Goal: Task Accomplishment & Management: Complete application form

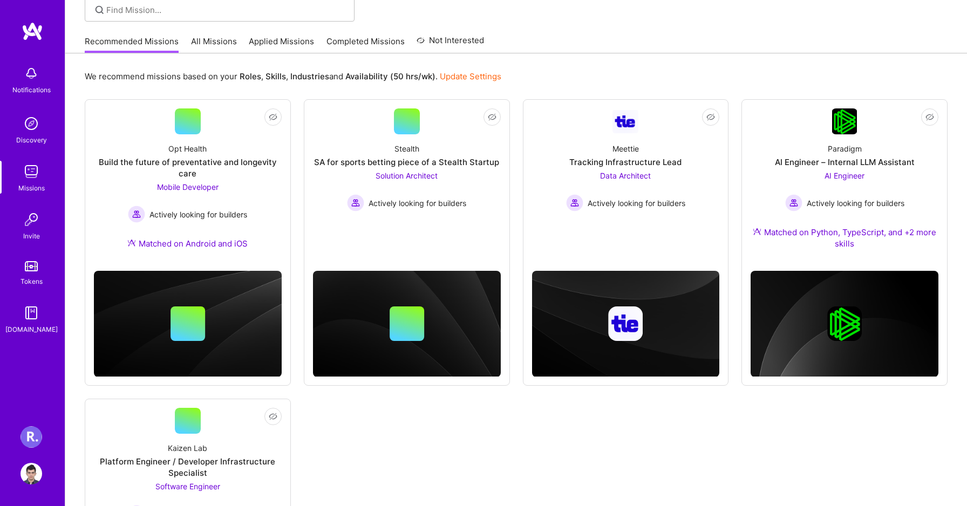
scroll to position [82, 0]
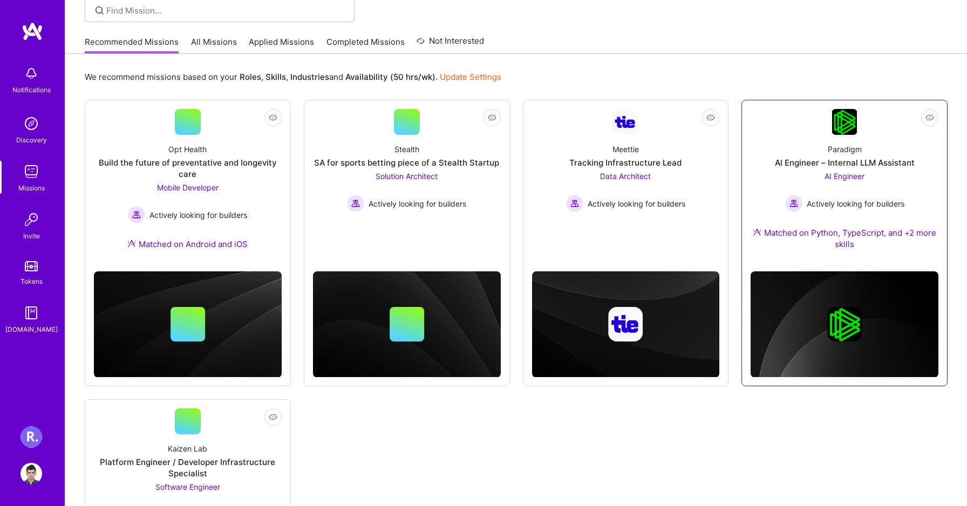
click at [817, 160] on div "AI Engineer – Internal LLM Assistant" at bounding box center [845, 162] width 140 height 11
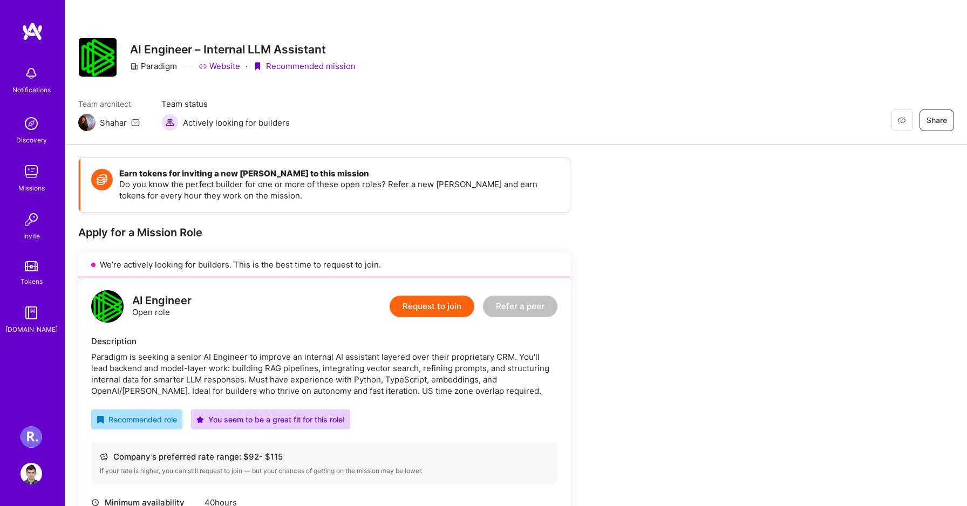
click at [107, 123] on div "Shahar" at bounding box center [113, 122] width 27 height 11
copy div "Shahar"
click at [245, 223] on div "Earn tokens for inviting a new [PERSON_NAME] to this mission Do you know the pe…" at bounding box center [324, 421] width 492 height 526
click at [431, 303] on button "Request to join" at bounding box center [432, 307] width 85 height 22
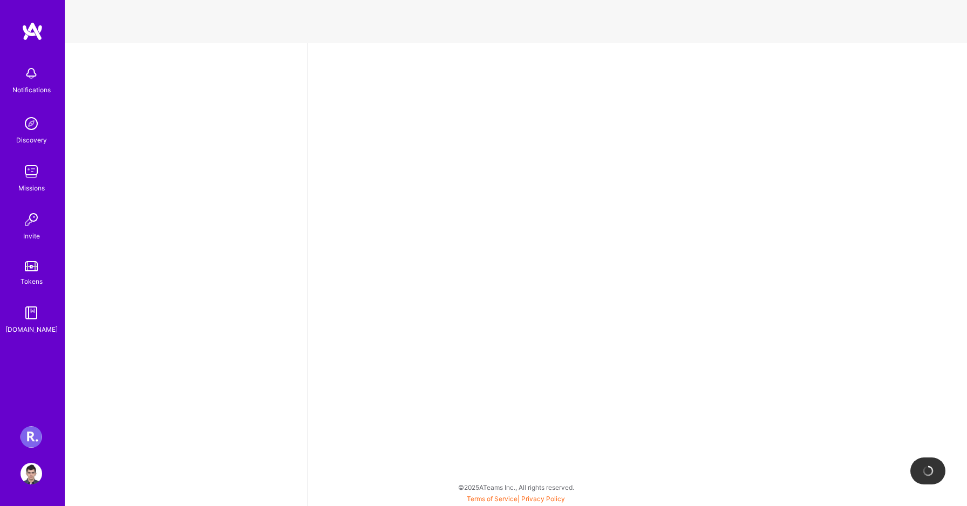
select select "AE"
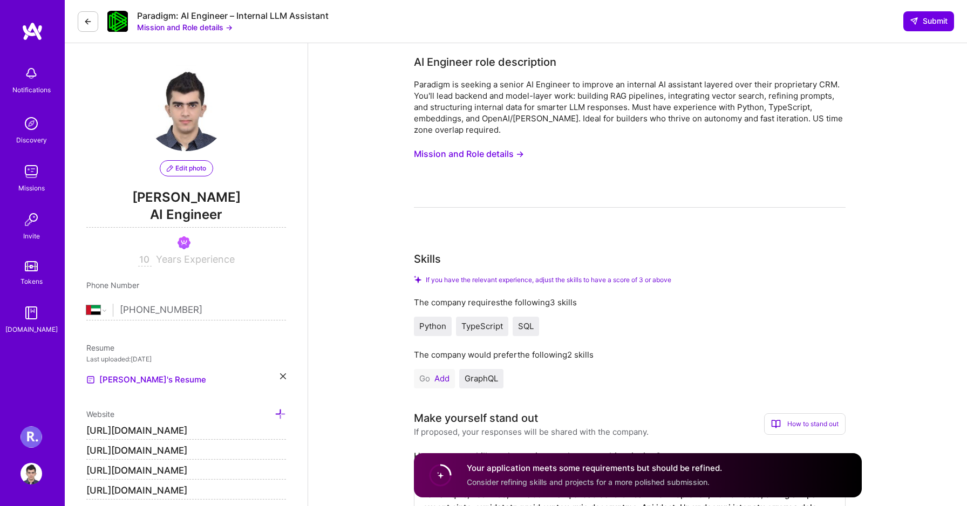
click at [89, 25] on button at bounding box center [88, 21] width 21 height 21
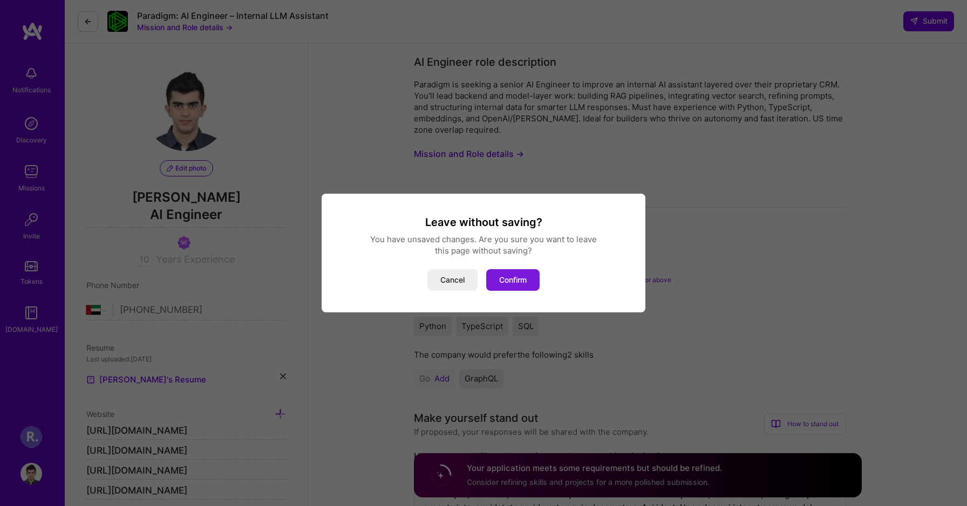
click at [507, 289] on button "Confirm" at bounding box center [512, 280] width 53 height 22
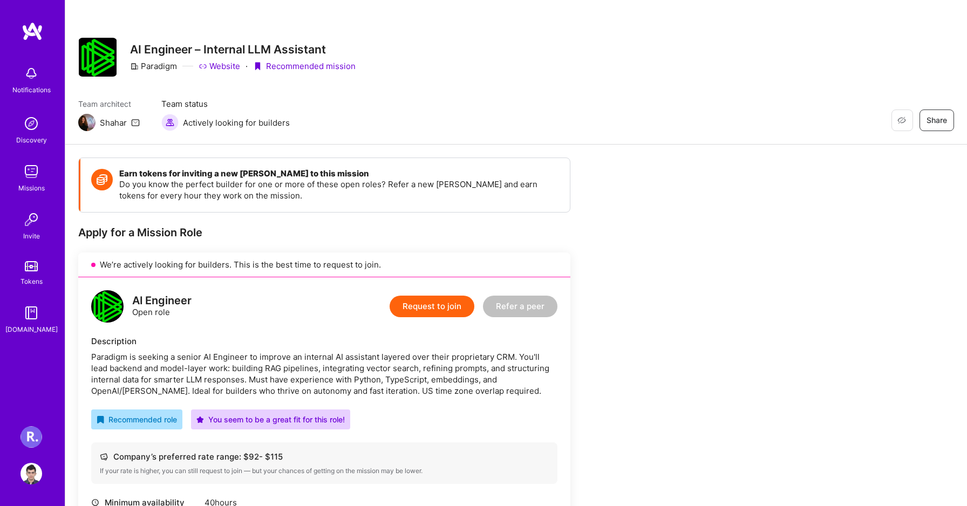
click at [111, 56] on img at bounding box center [98, 57] width 38 height 39
click at [23, 172] on img at bounding box center [32, 172] width 22 height 22
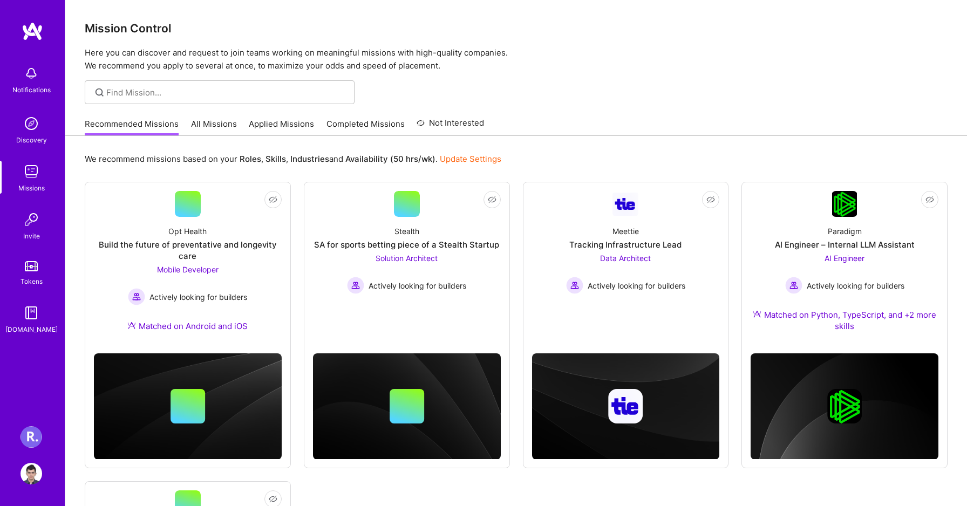
click at [35, 124] on img at bounding box center [32, 124] width 22 height 22
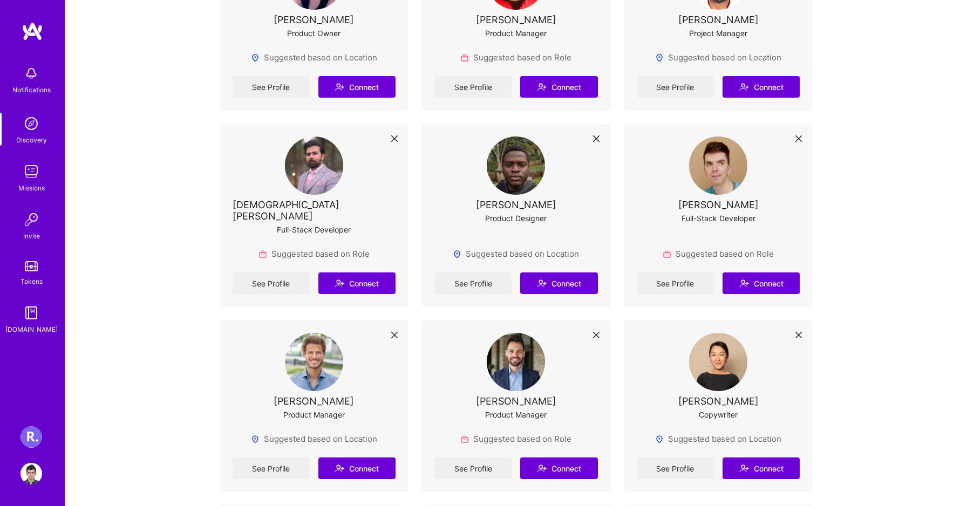
scroll to position [2011, 0]
